Goal: Find specific page/section: Find specific page/section

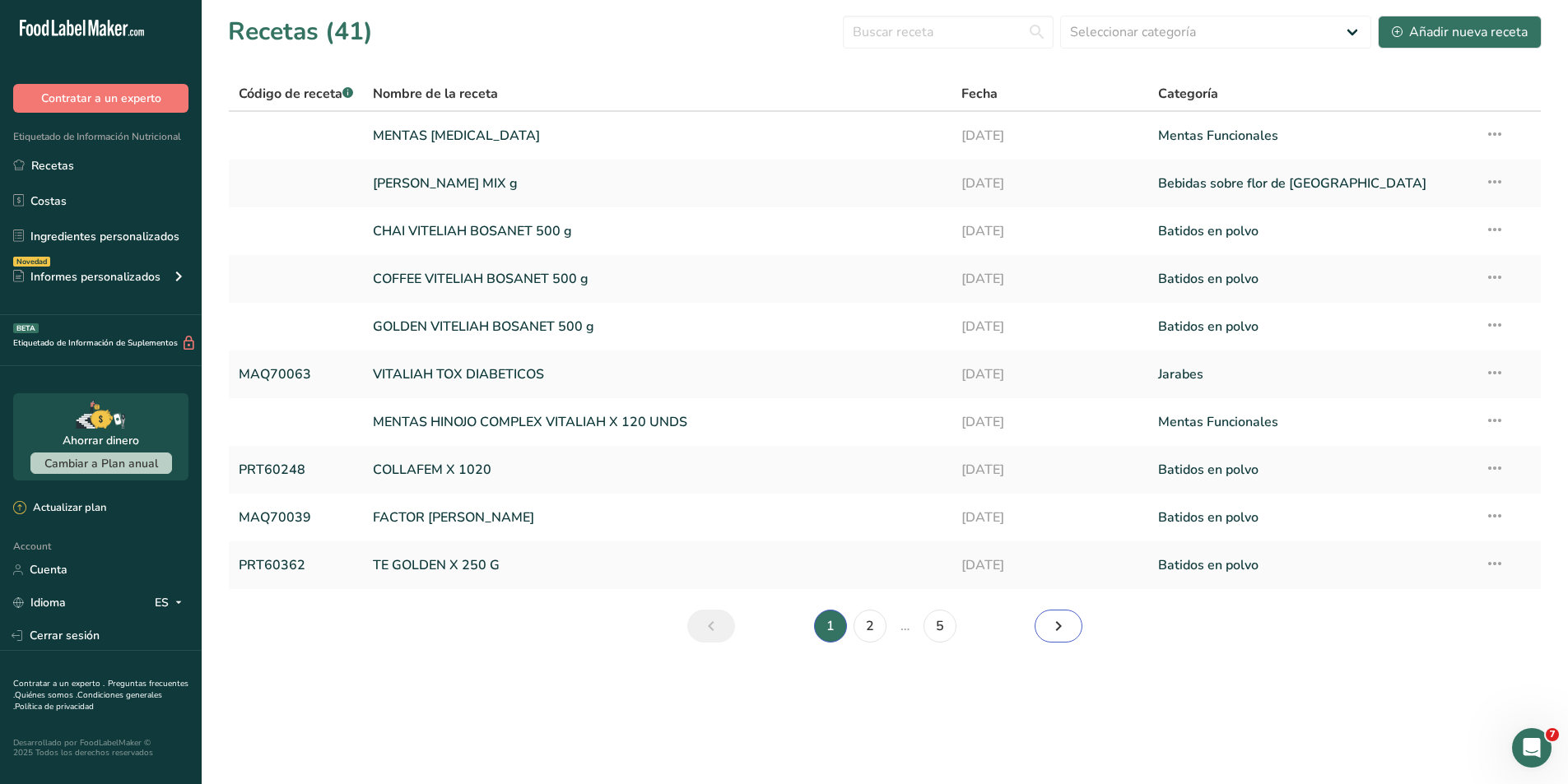
click at [1054, 628] on icon "Siguiente página" at bounding box center [1059, 626] width 20 height 29
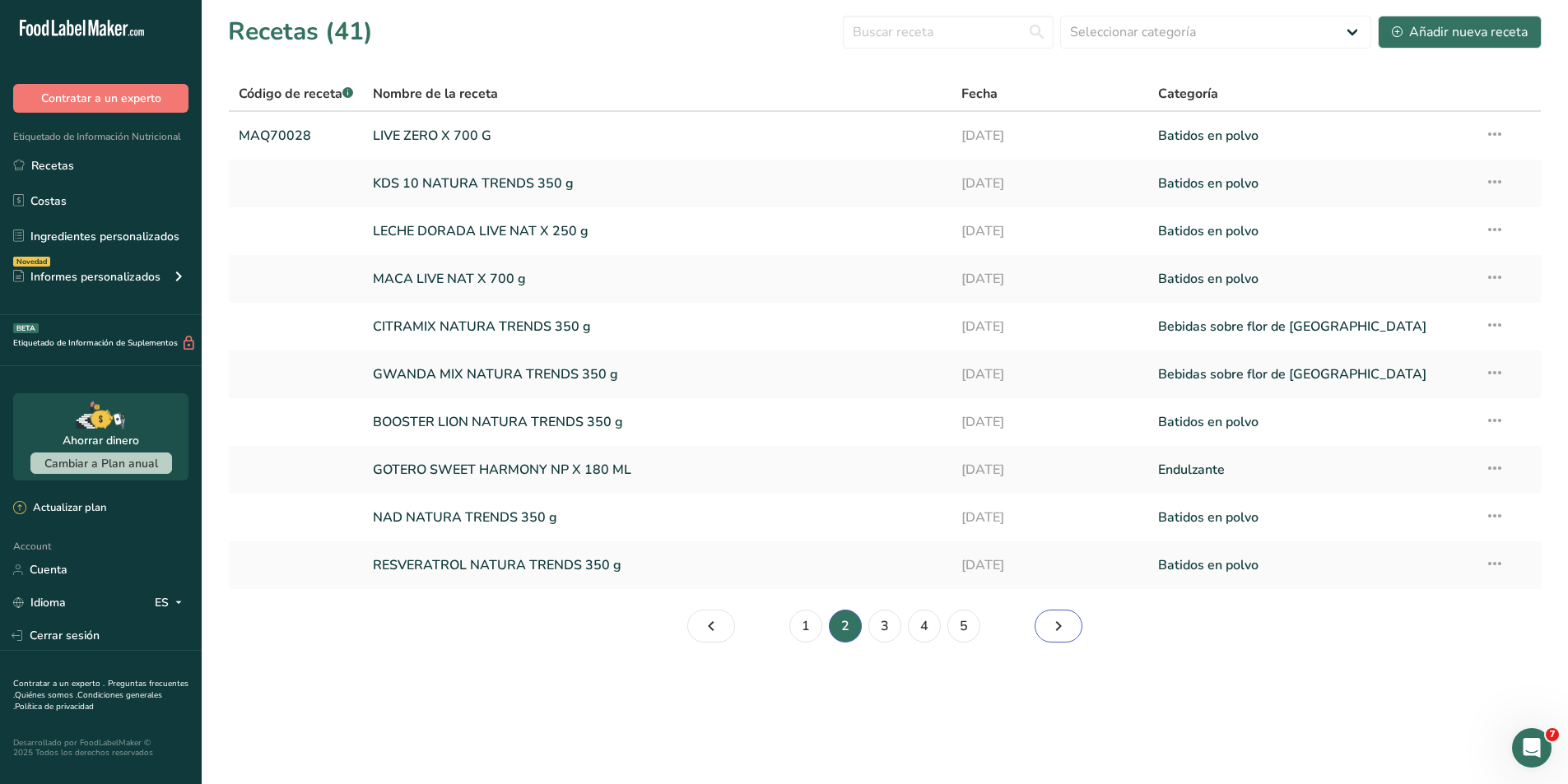
click at [1054, 628] on icon "Página 3." at bounding box center [1059, 626] width 20 height 29
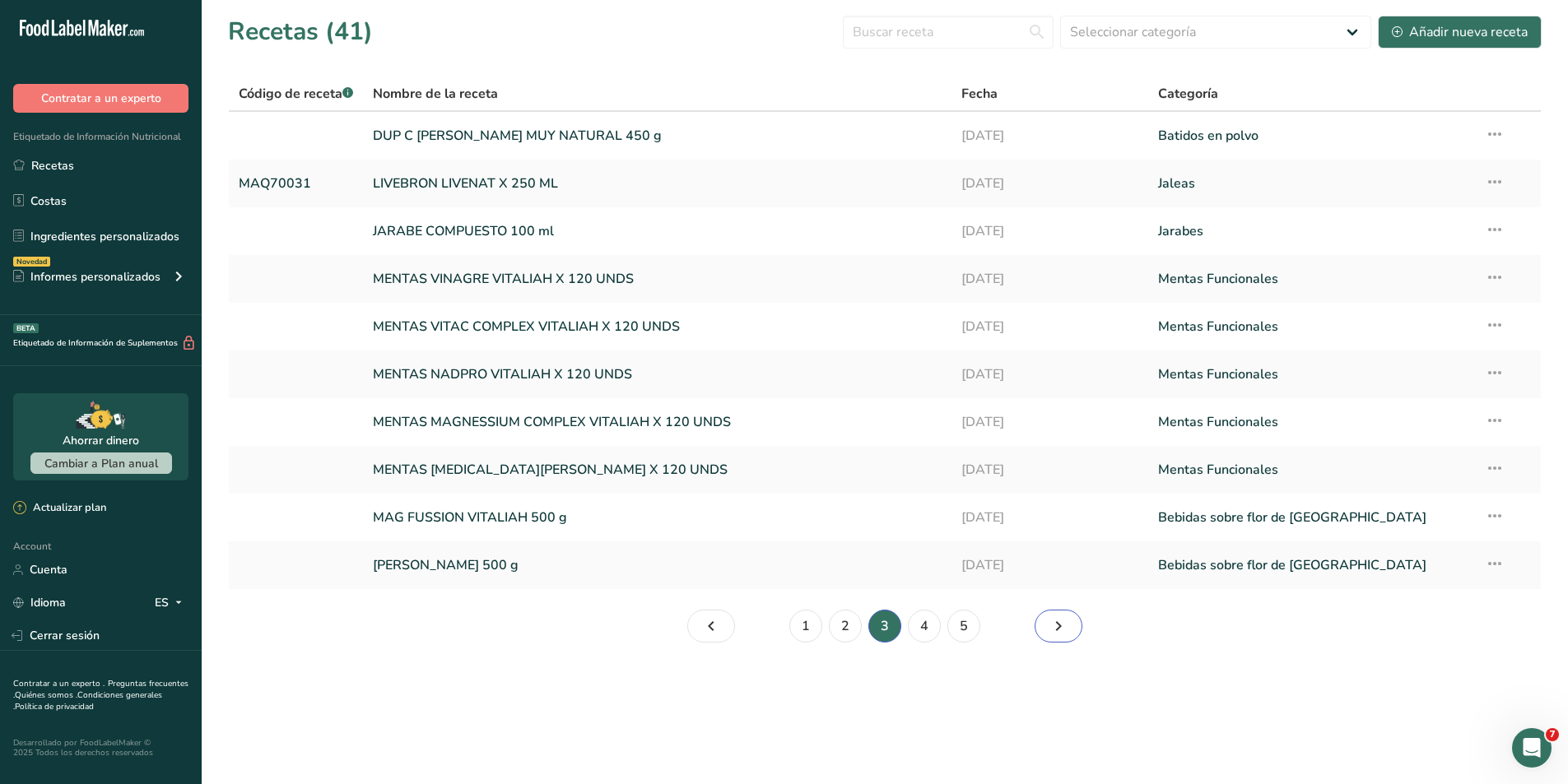
click at [1054, 628] on icon "Página 4." at bounding box center [1059, 626] width 20 height 29
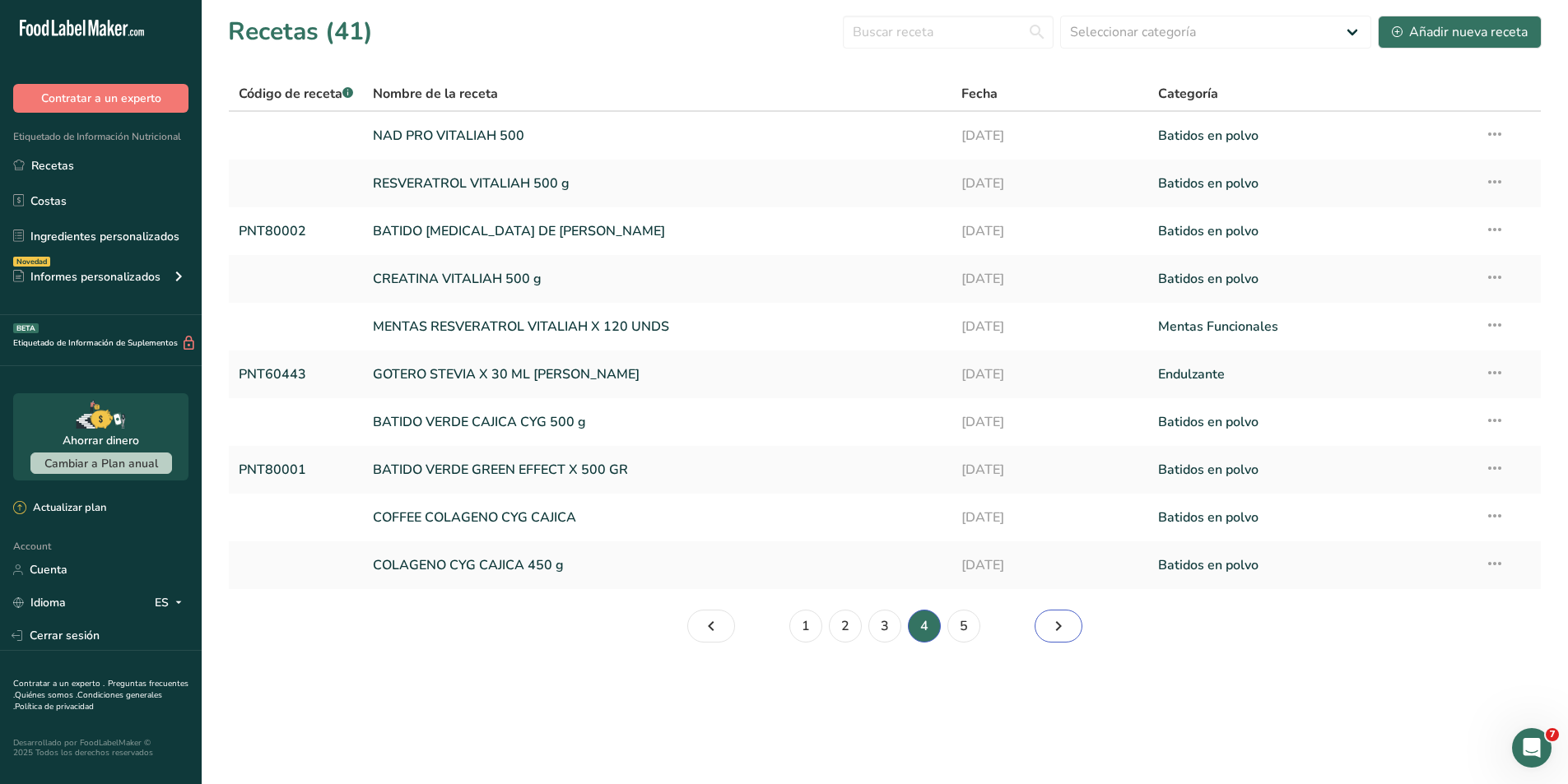
click at [1054, 628] on icon "Página 5." at bounding box center [1059, 626] width 20 height 29
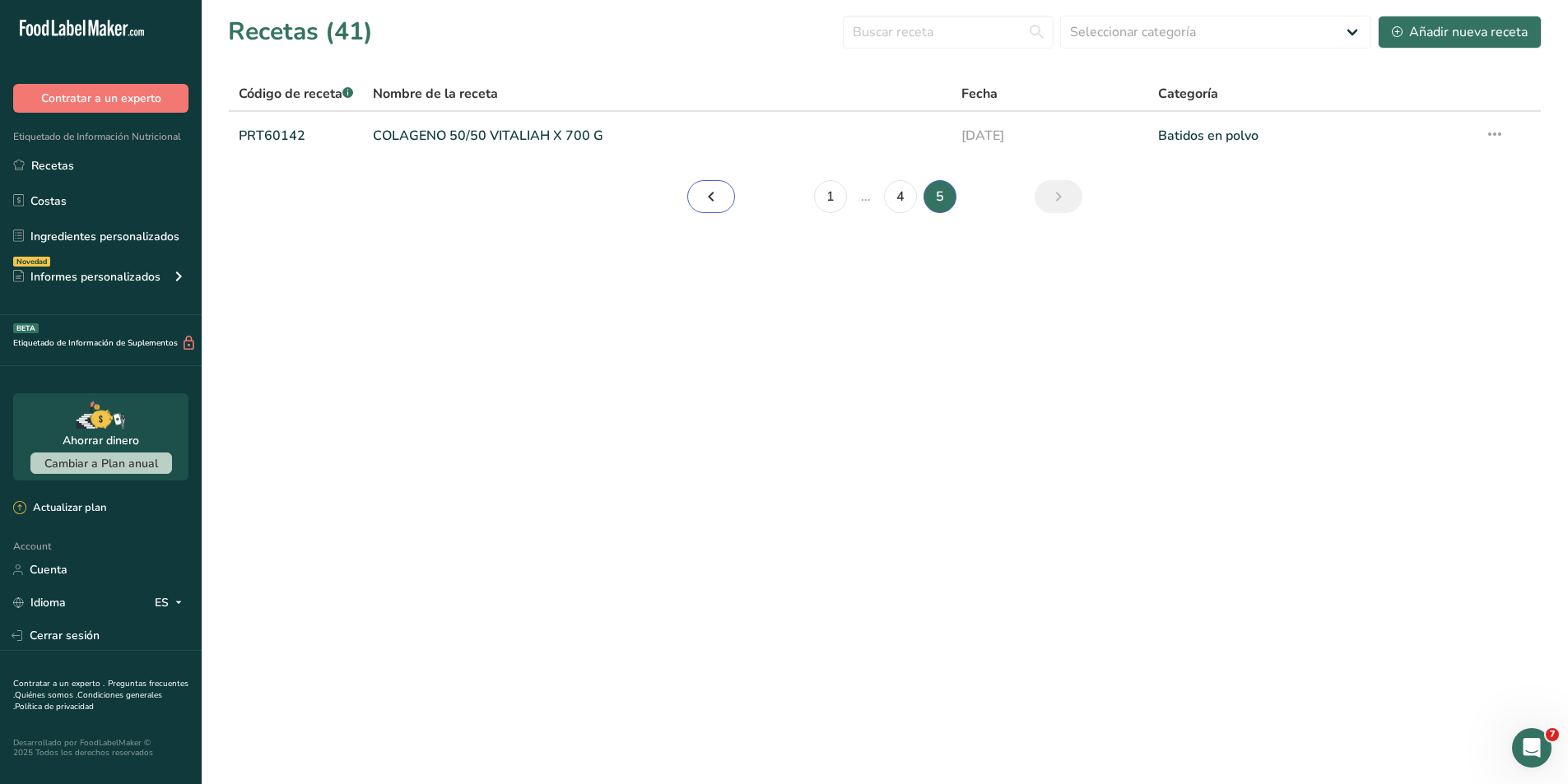
click at [725, 208] on link "Página 4." at bounding box center [711, 197] width 48 height 33
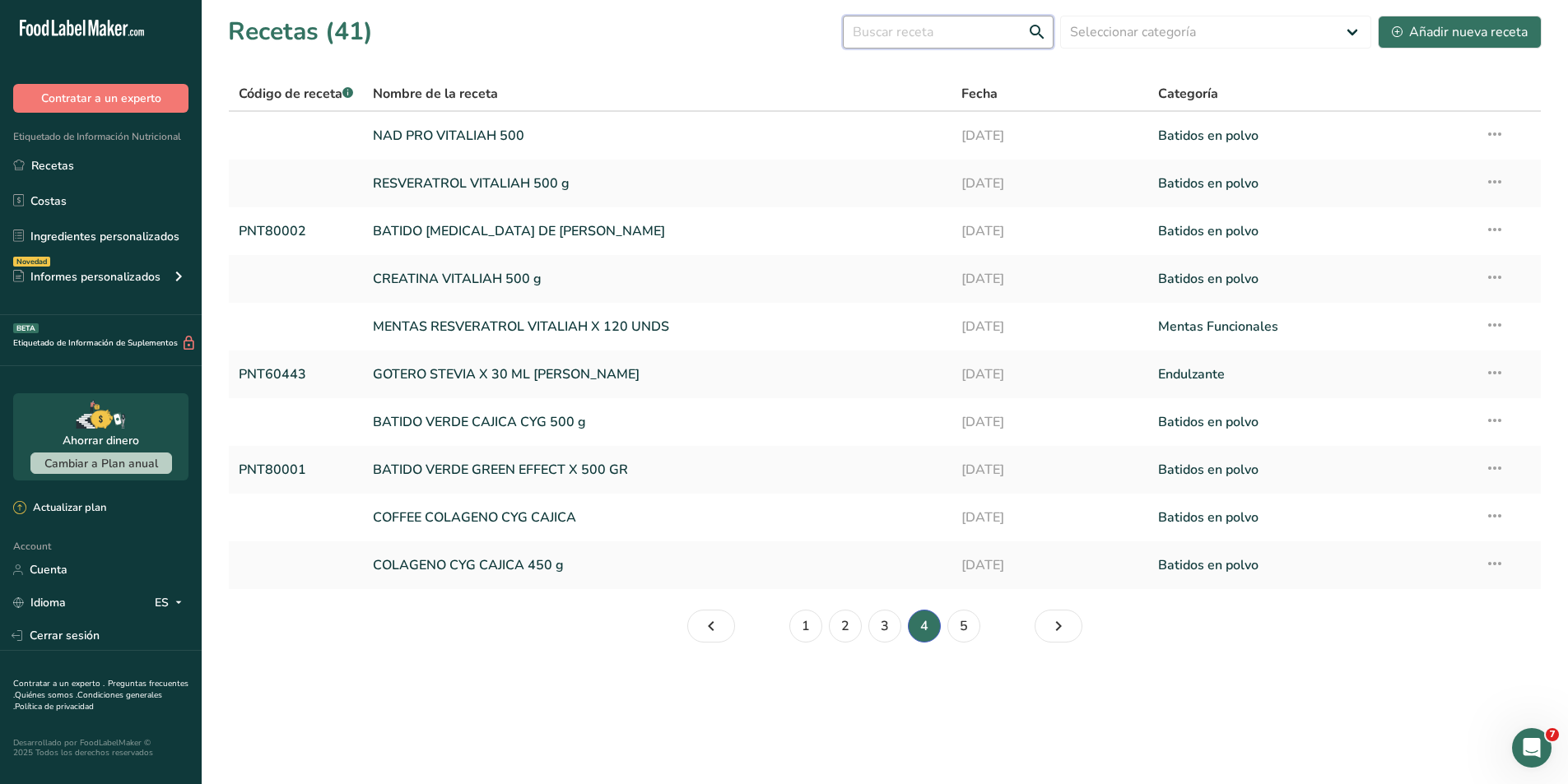
click at [966, 39] on input "text" at bounding box center [949, 32] width 211 height 33
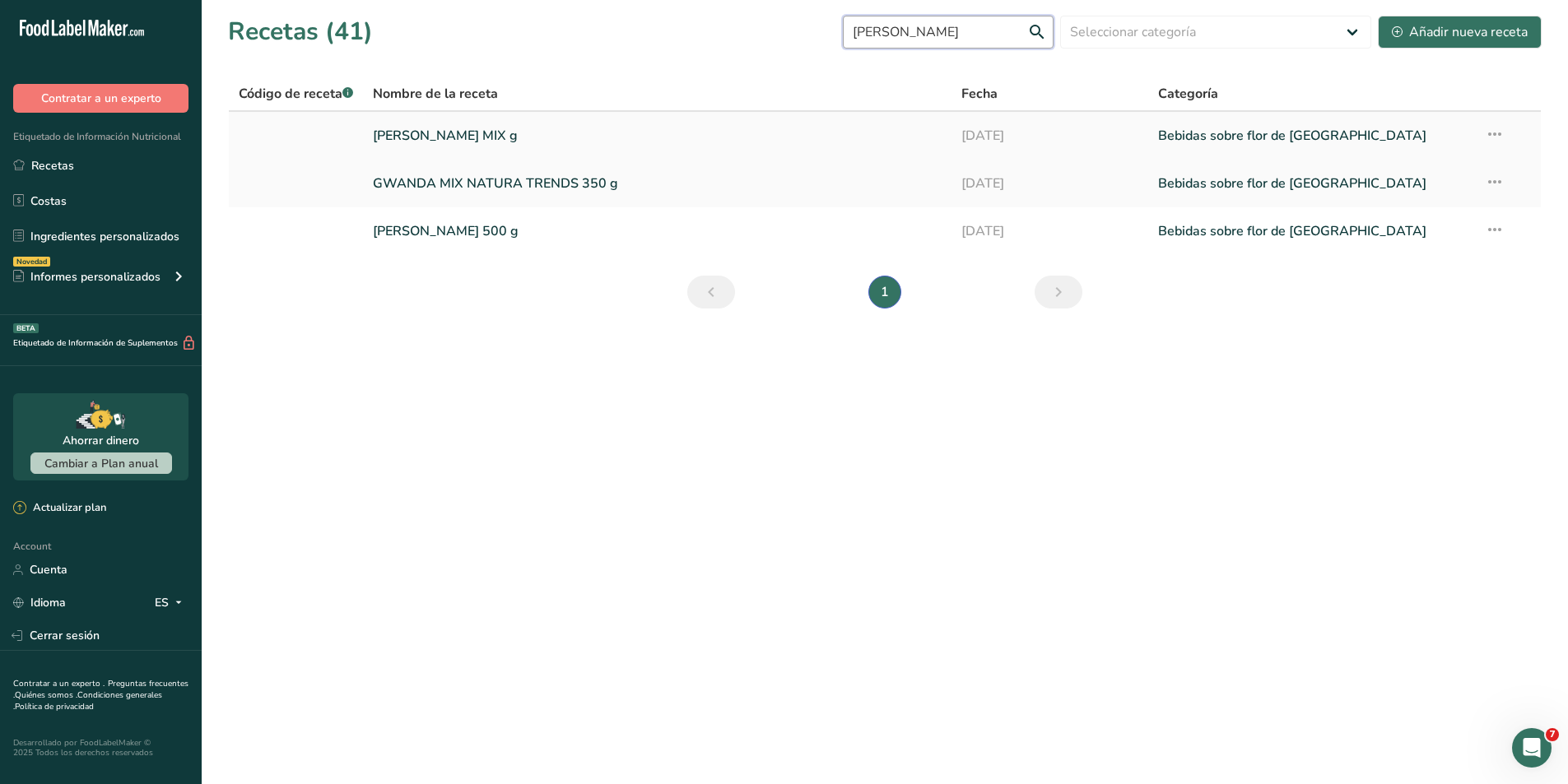
type input "[PERSON_NAME]"
click at [468, 139] on link "[PERSON_NAME] MIX g" at bounding box center [657, 135] width 569 height 34
